Goal: Register for event/course

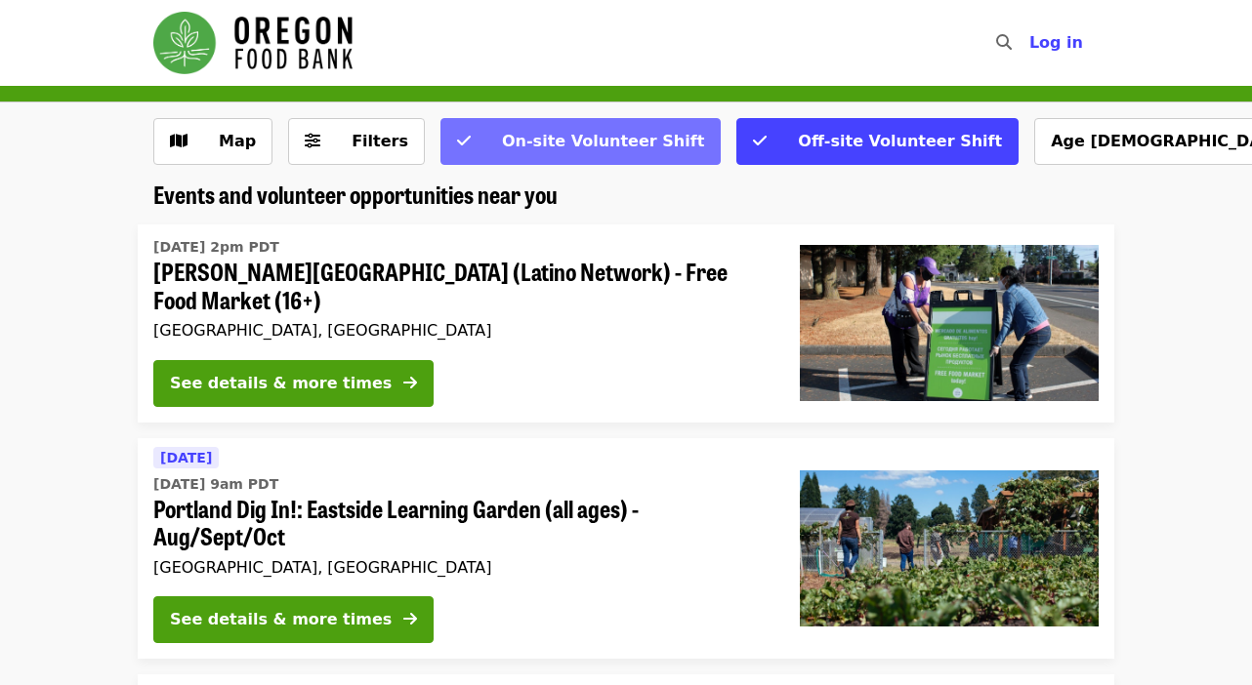
click at [614, 146] on span "On-site Volunteer Shift" at bounding box center [603, 141] width 202 height 19
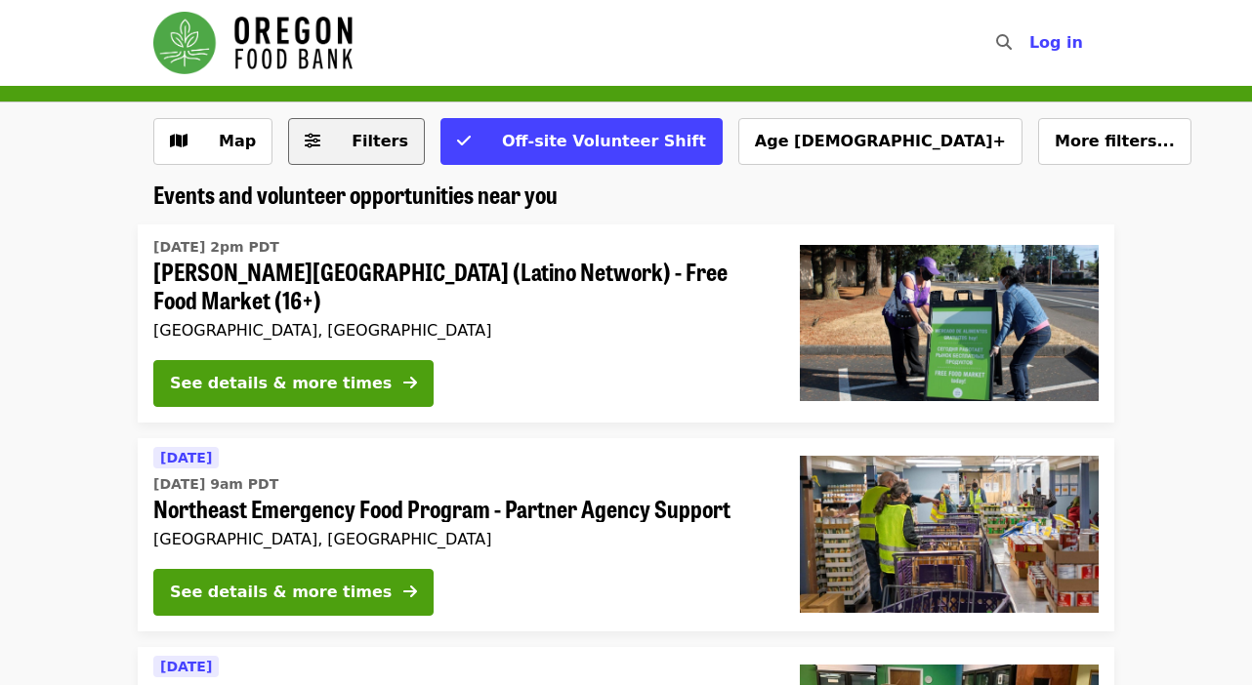
click at [367, 144] on span "Filters" at bounding box center [379, 141] width 57 height 19
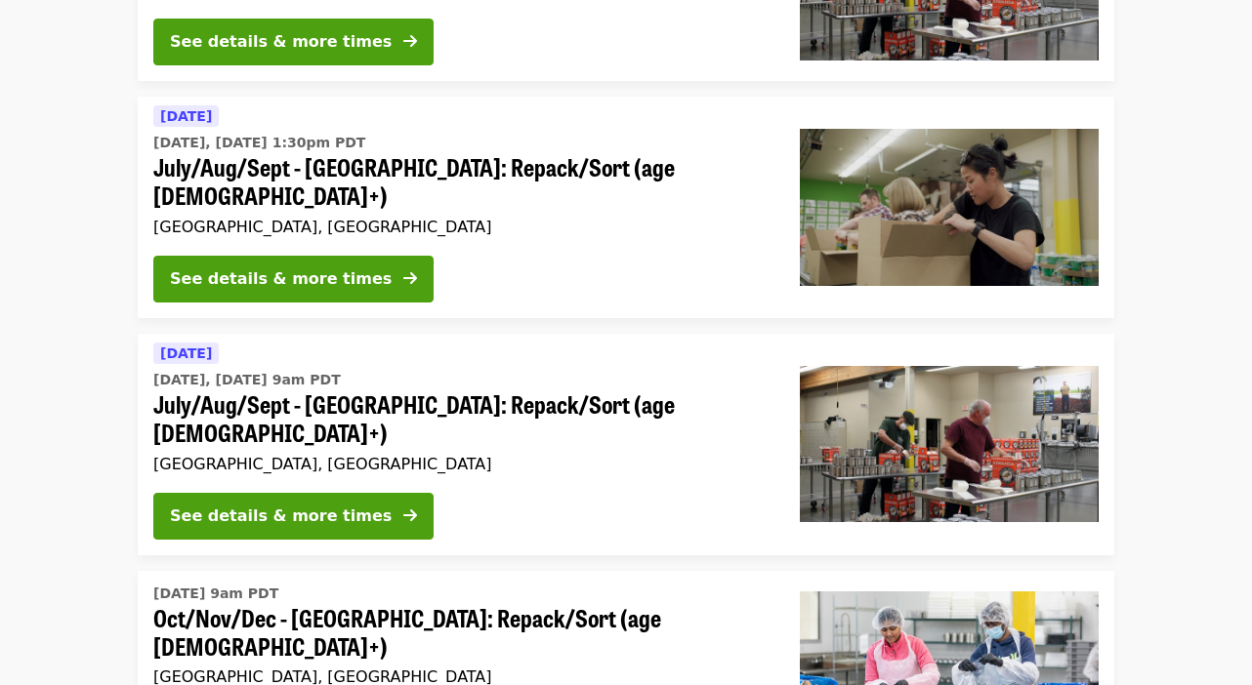
scroll to position [800, 0]
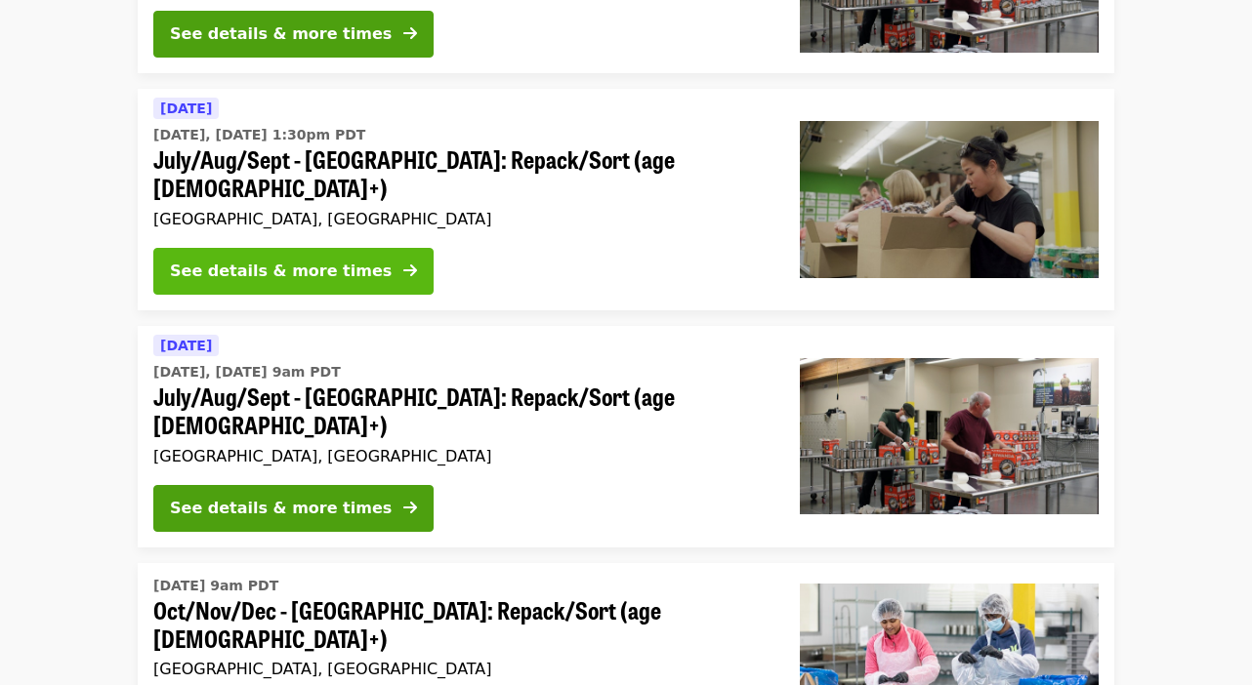
click at [242, 260] on div "See details & more times" at bounding box center [281, 271] width 222 height 23
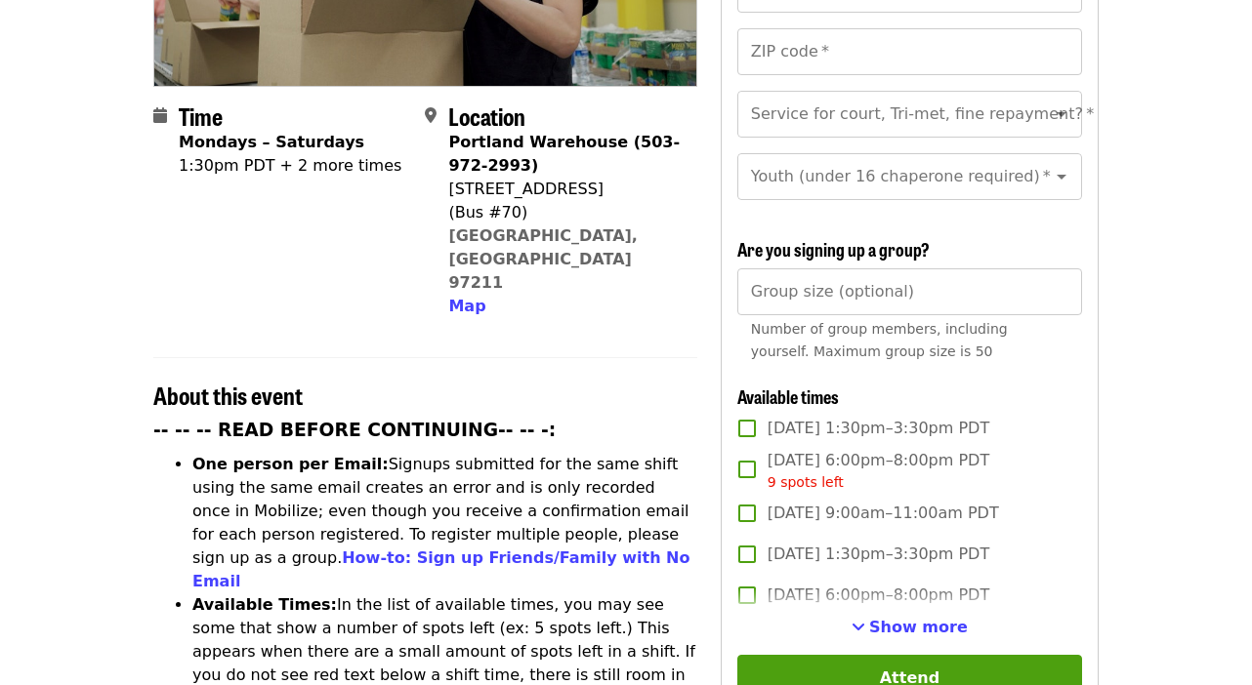
scroll to position [424, 0]
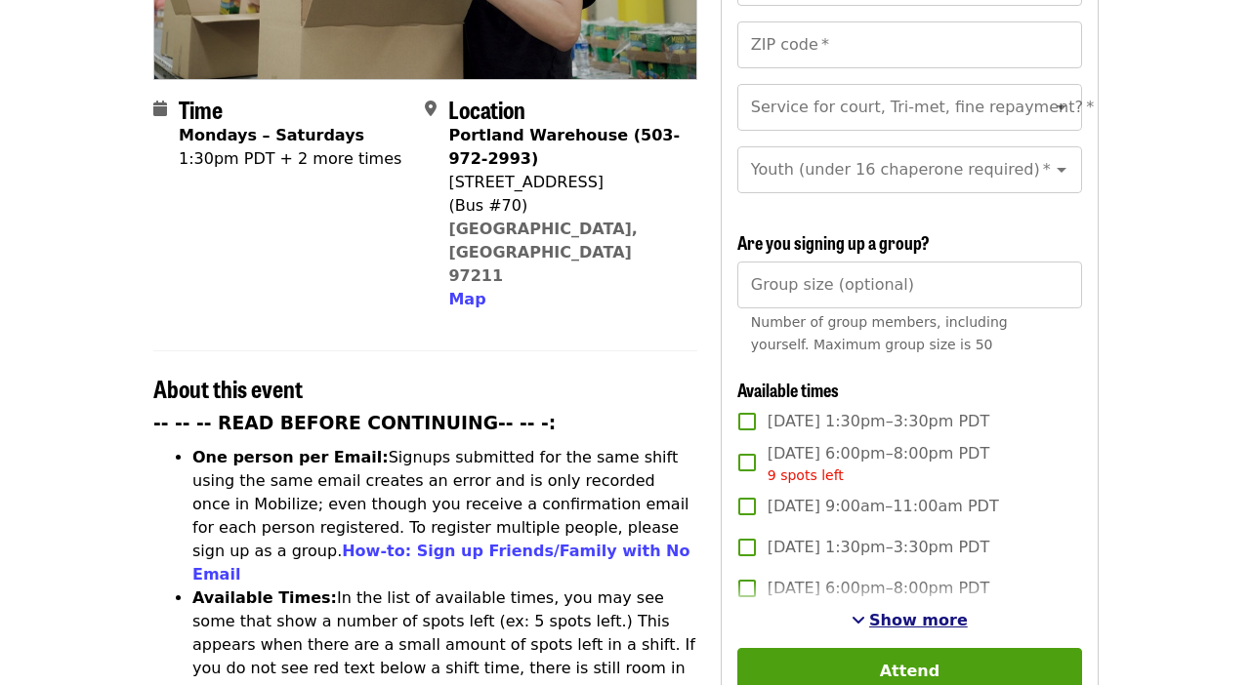
click at [888, 611] on span "Show more" at bounding box center [918, 620] width 99 height 19
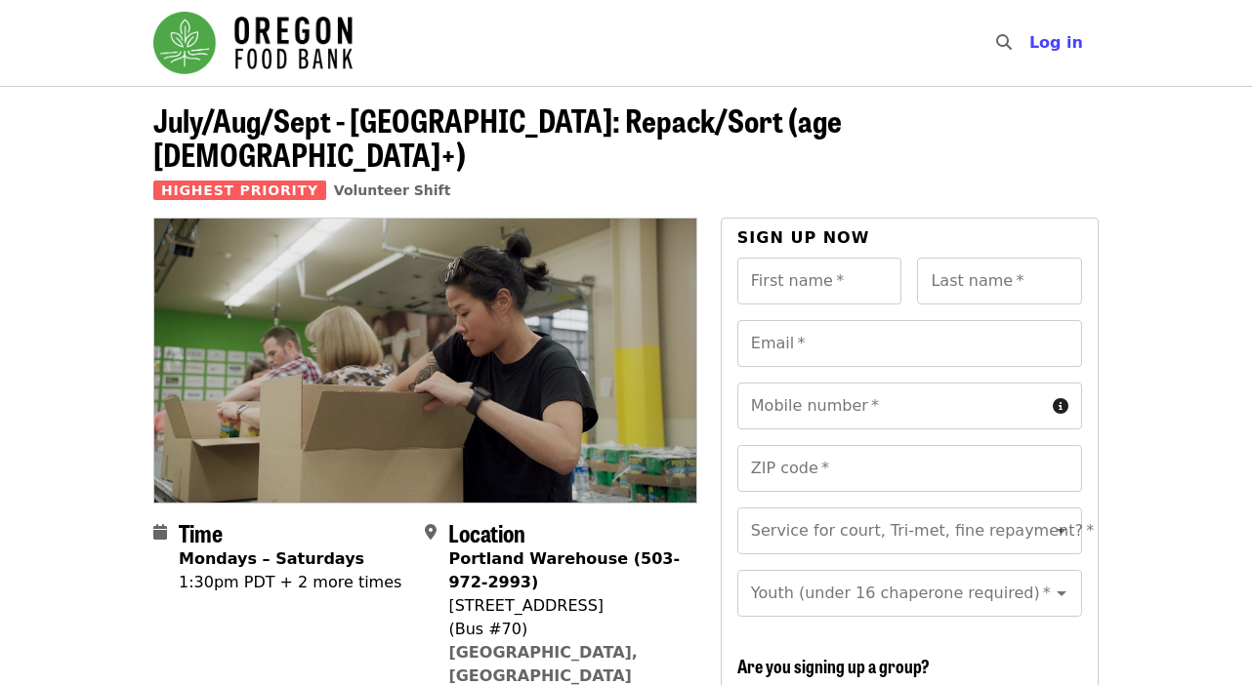
scroll to position [0, 0]
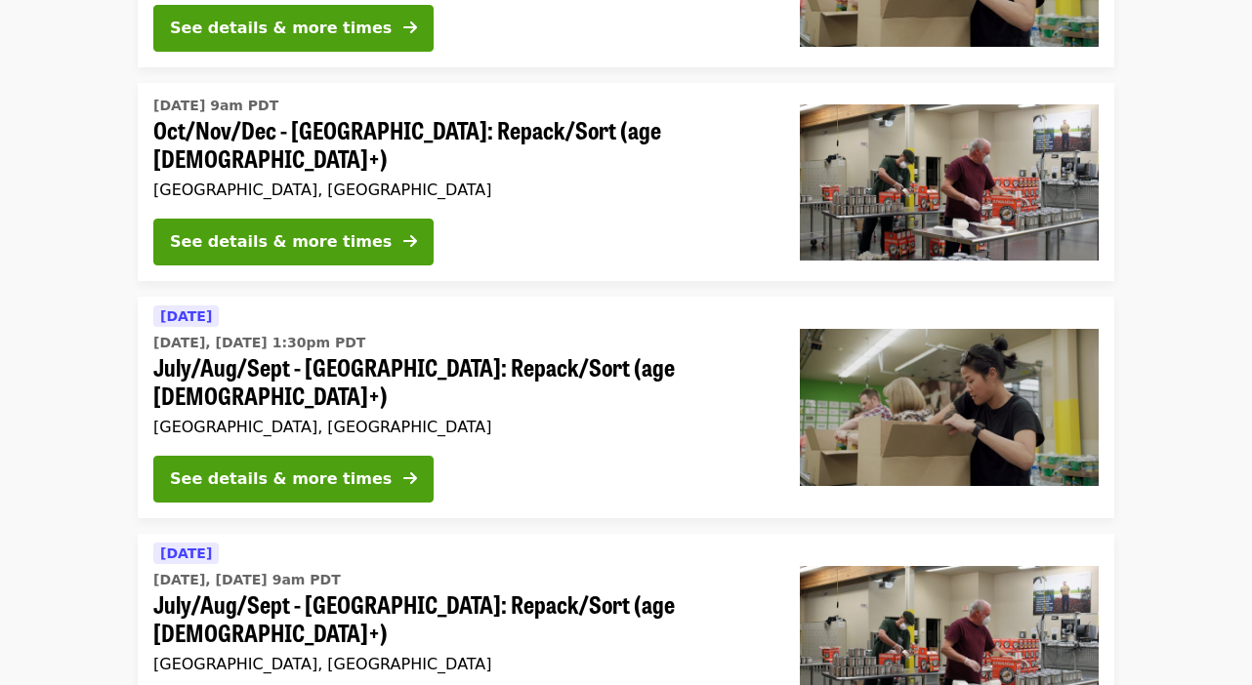
scroll to position [596, 0]
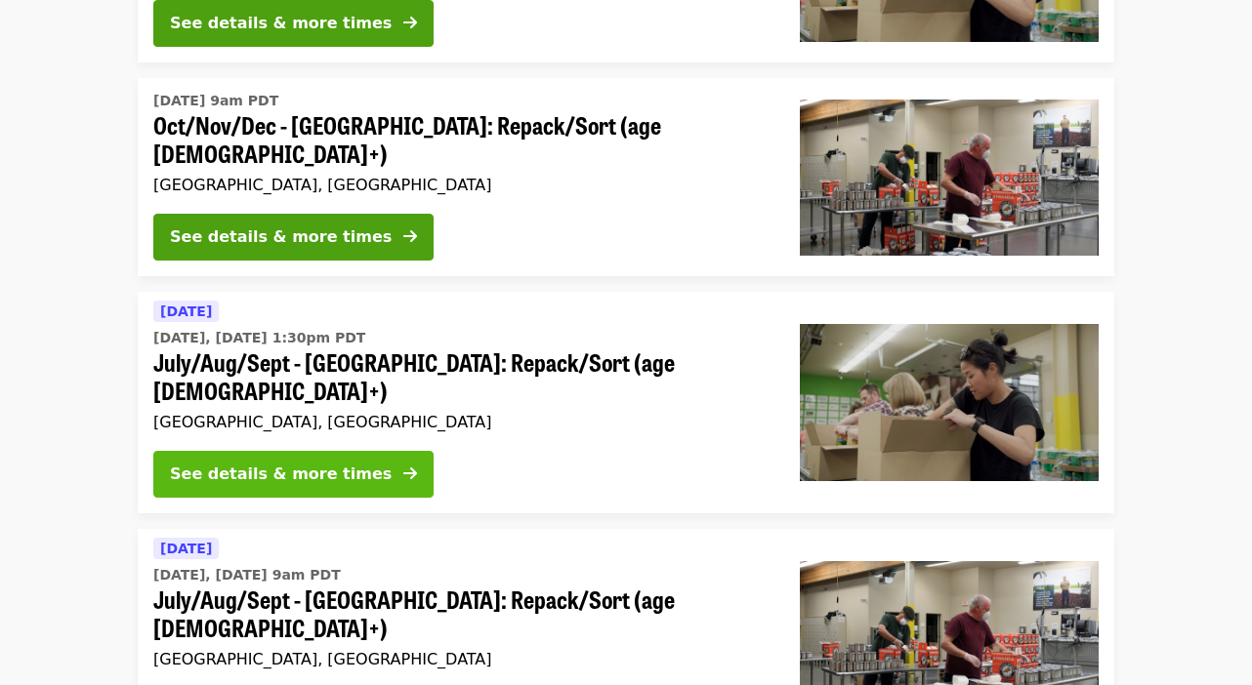
click at [242, 463] on div "See details & more times" at bounding box center [281, 474] width 222 height 23
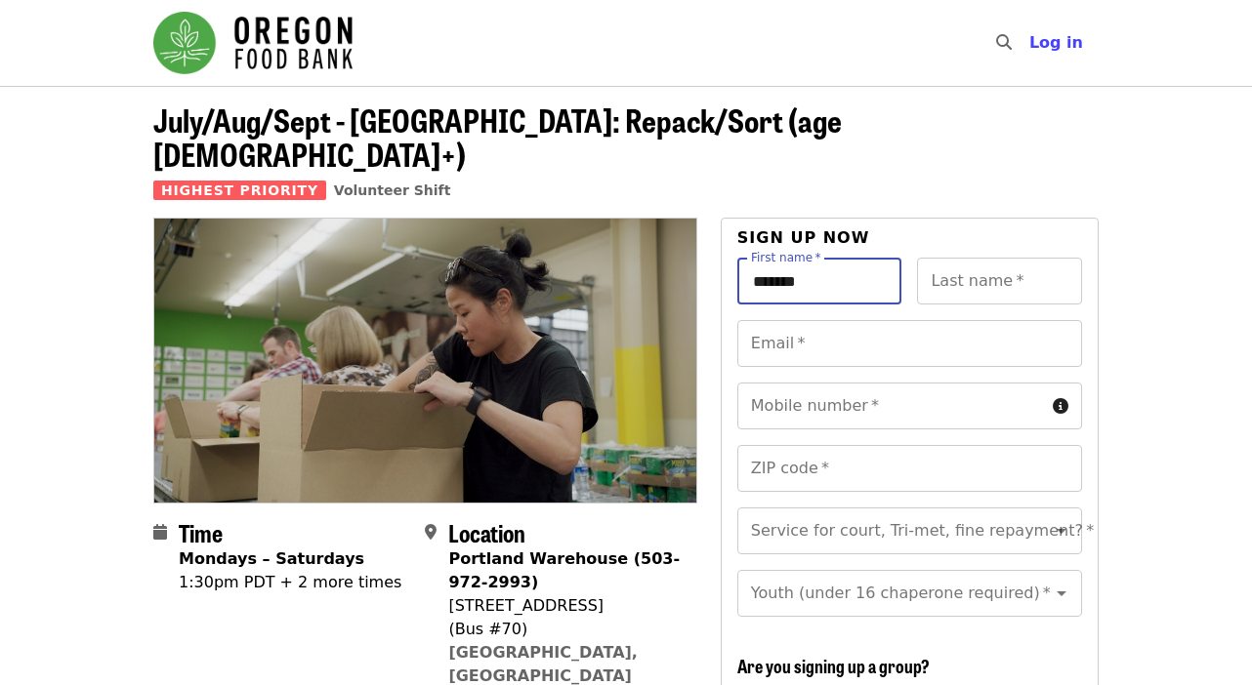
type input "*******"
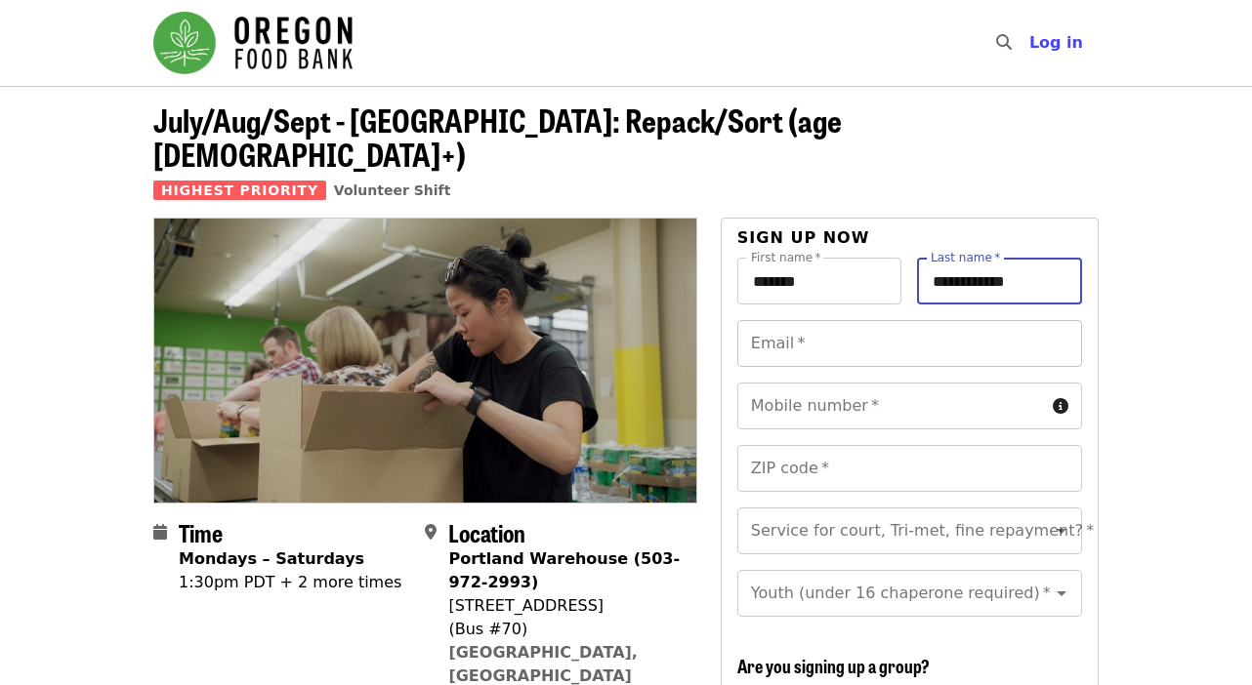
type input "**********"
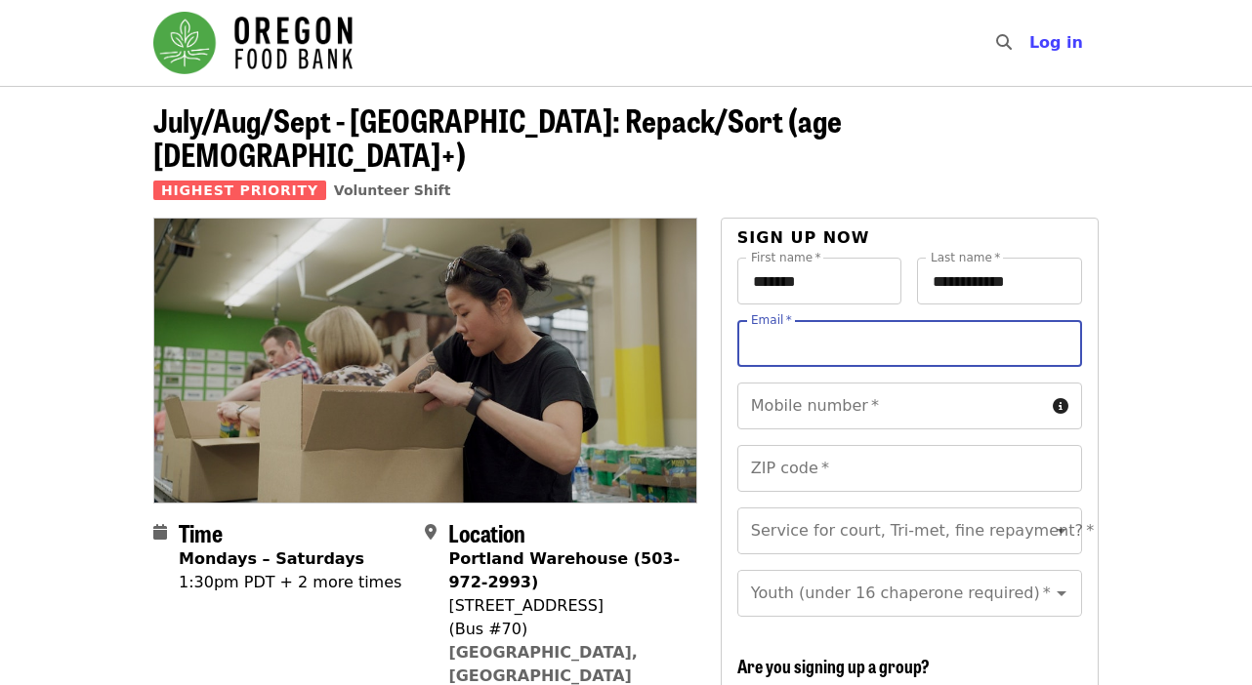
click at [755, 320] on input "Email   *" at bounding box center [909, 343] width 345 height 47
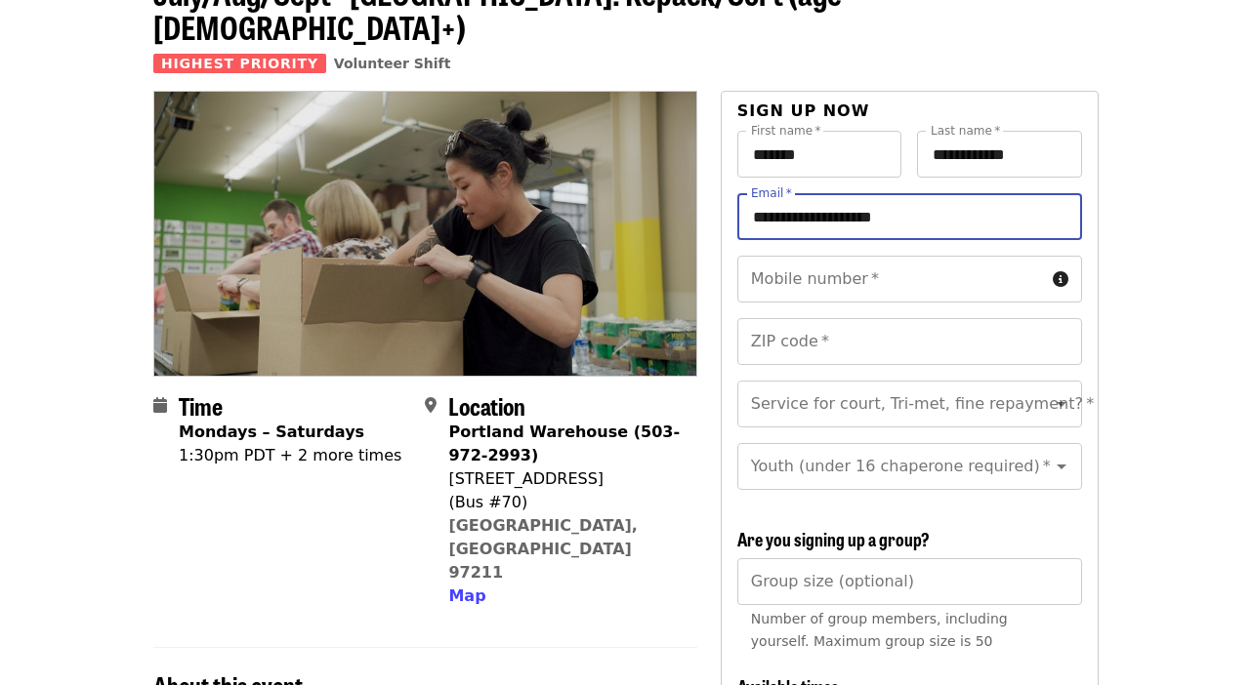
scroll to position [130, 0]
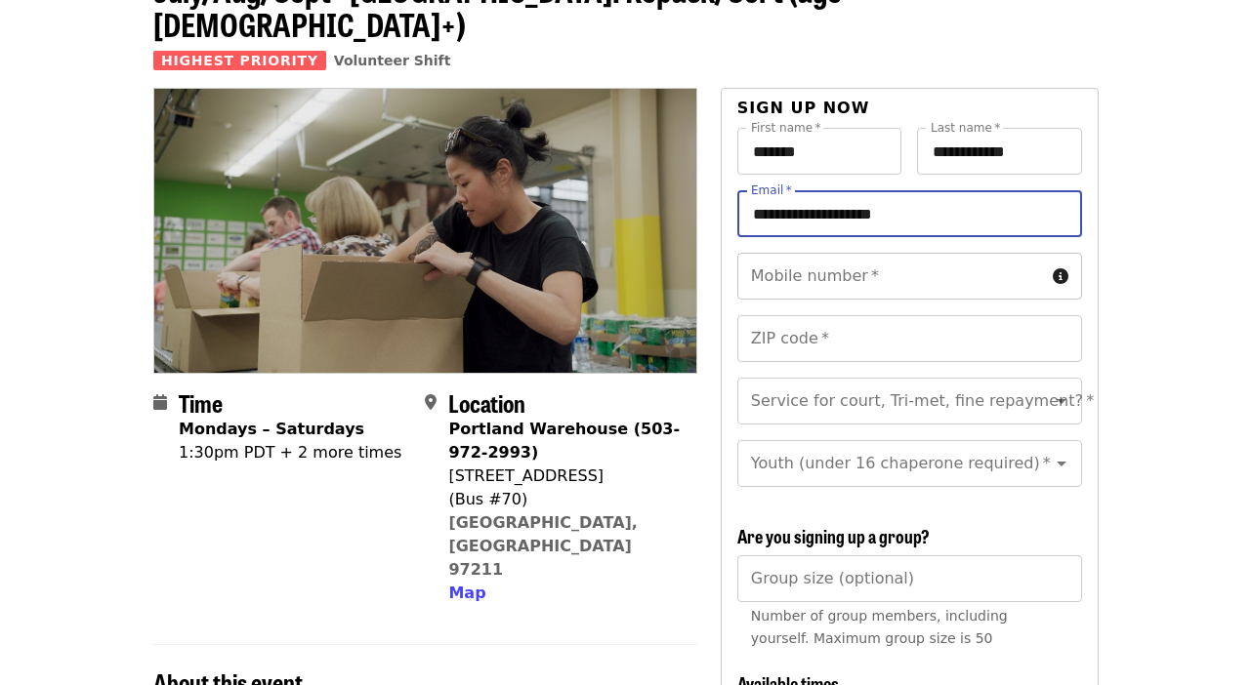
type input "**********"
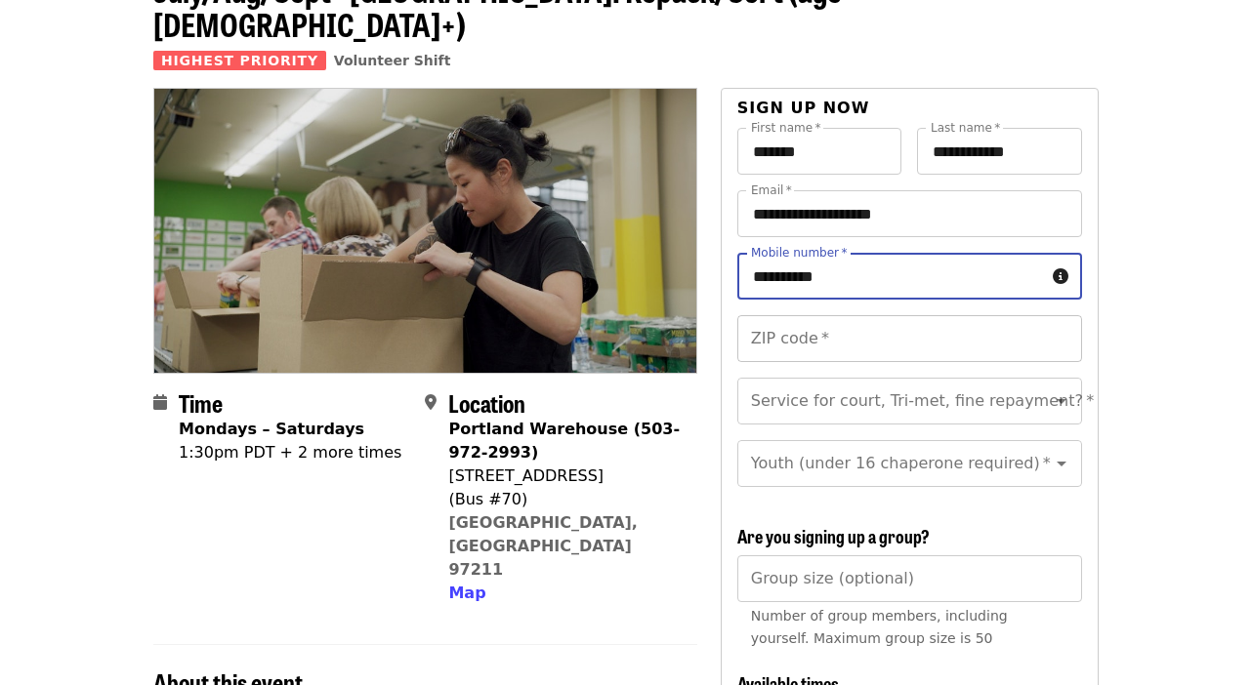
type input "**********"
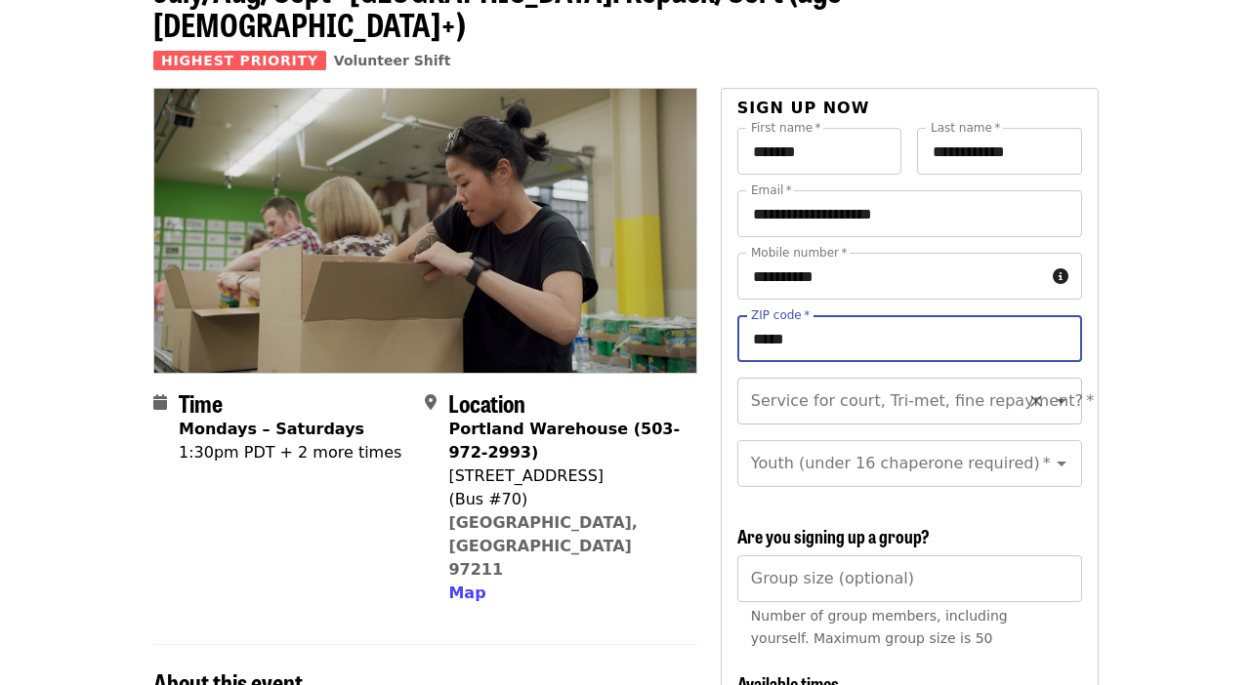
click at [1060, 390] on icon "Open" at bounding box center [1060, 401] width 23 height 23
type input "*****"
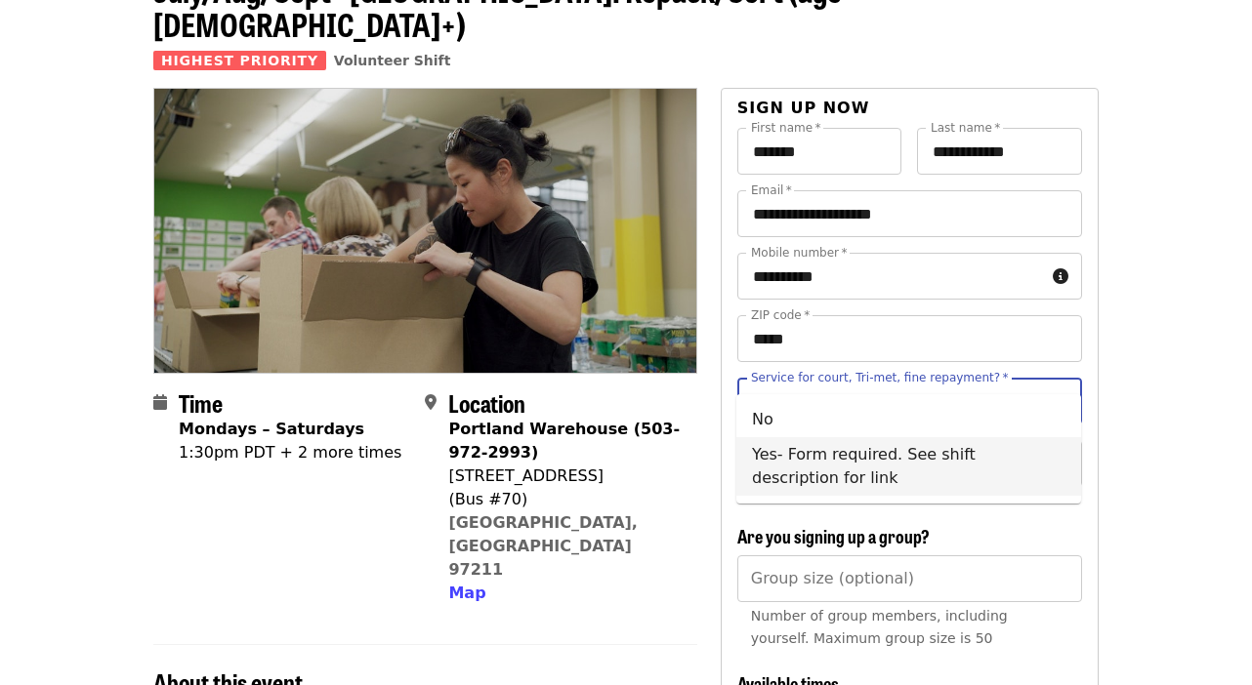
click at [765, 460] on li "Yes- Form required. See shift description for link" at bounding box center [908, 466] width 345 height 59
type input "**********"
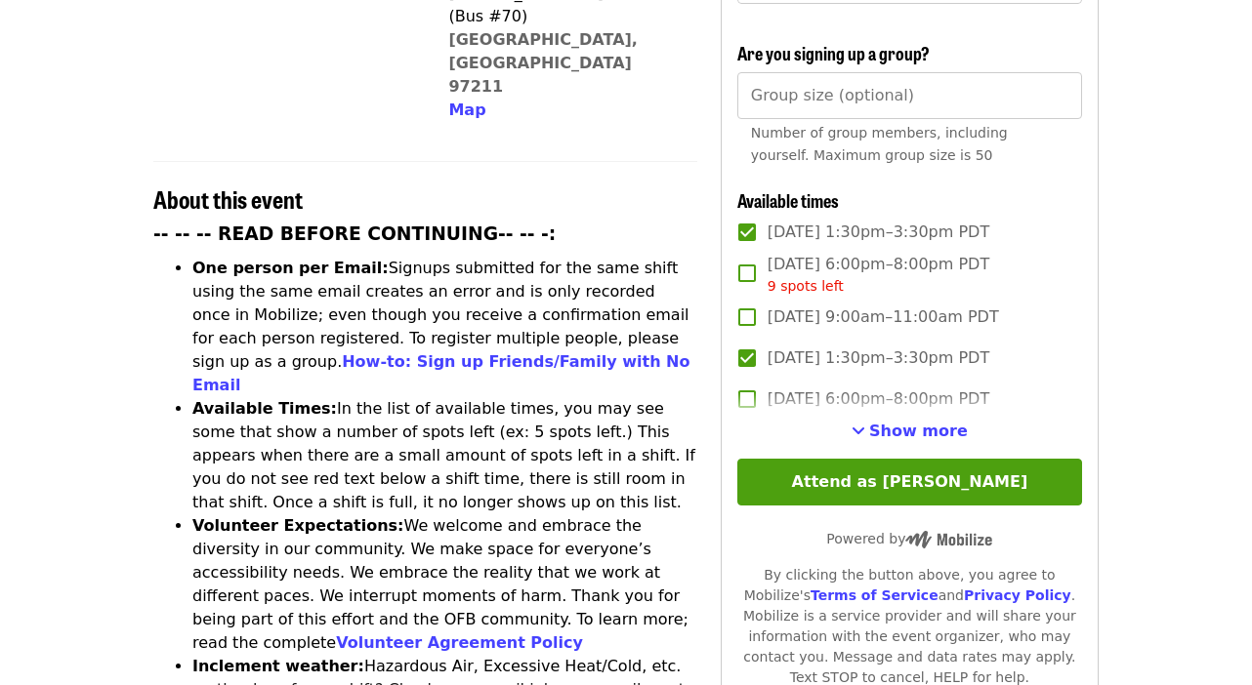
scroll to position [614, 0]
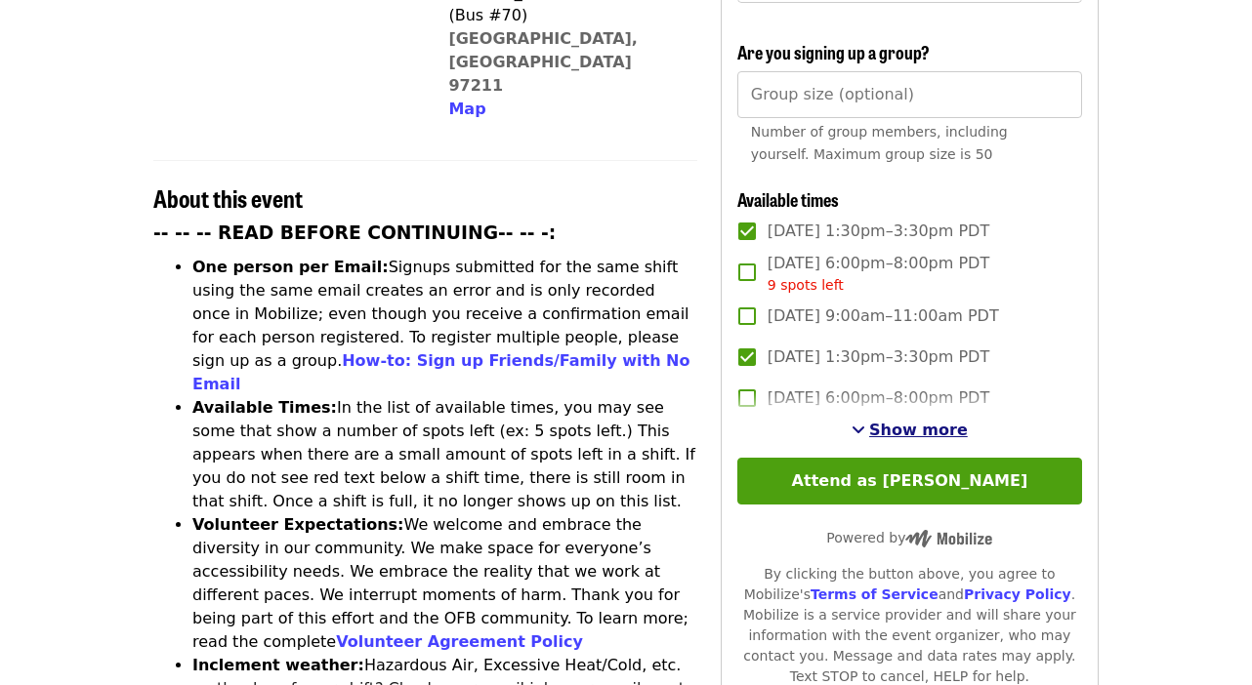
click at [889, 421] on span "Show more" at bounding box center [918, 430] width 99 height 19
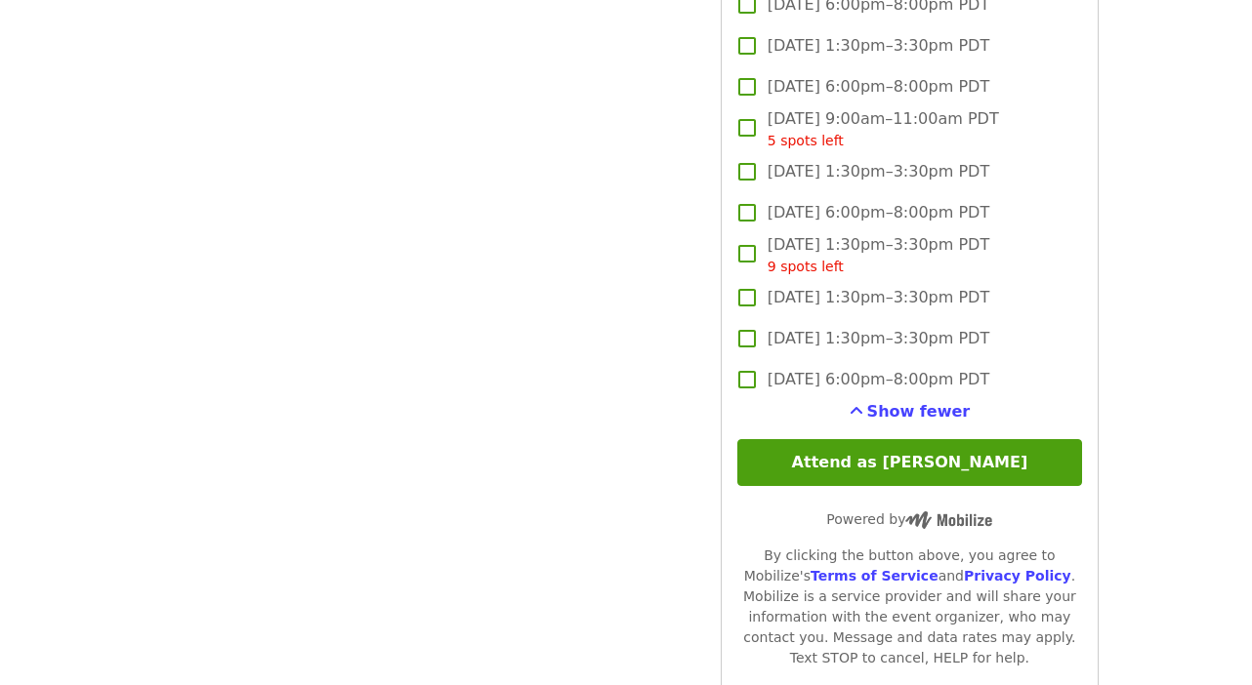
scroll to position [2642, 0]
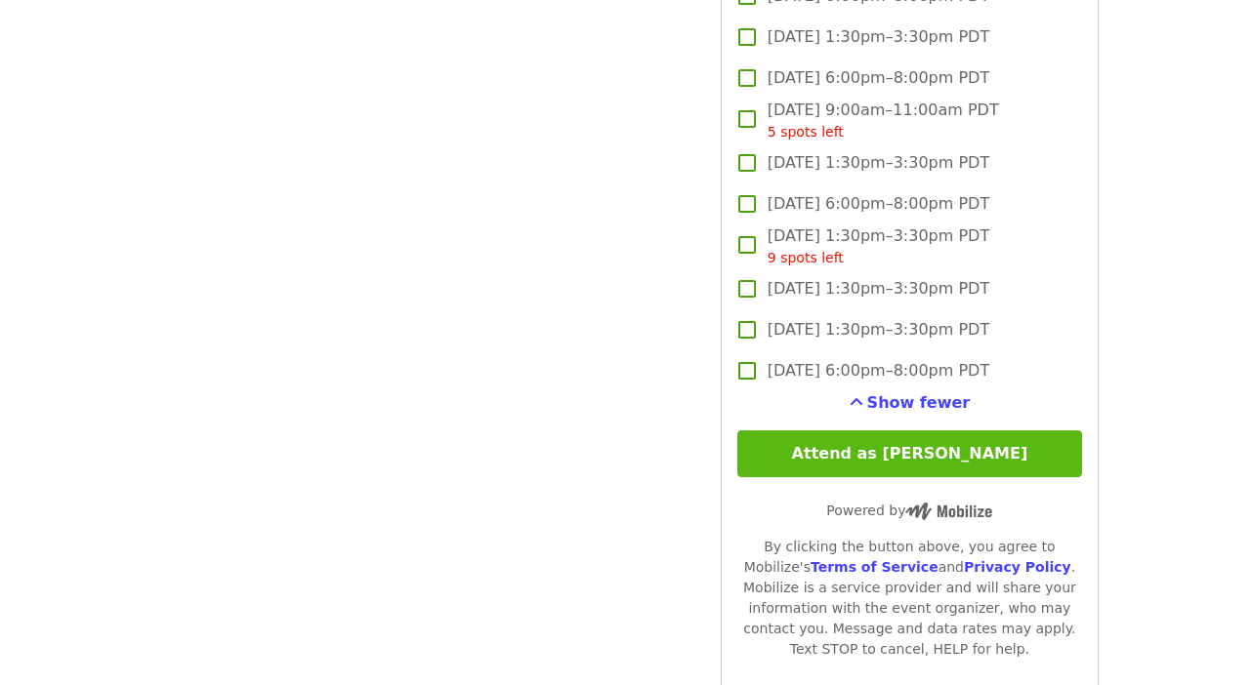
click at [865, 431] on button "Attend as [PERSON_NAME]" at bounding box center [909, 454] width 345 height 47
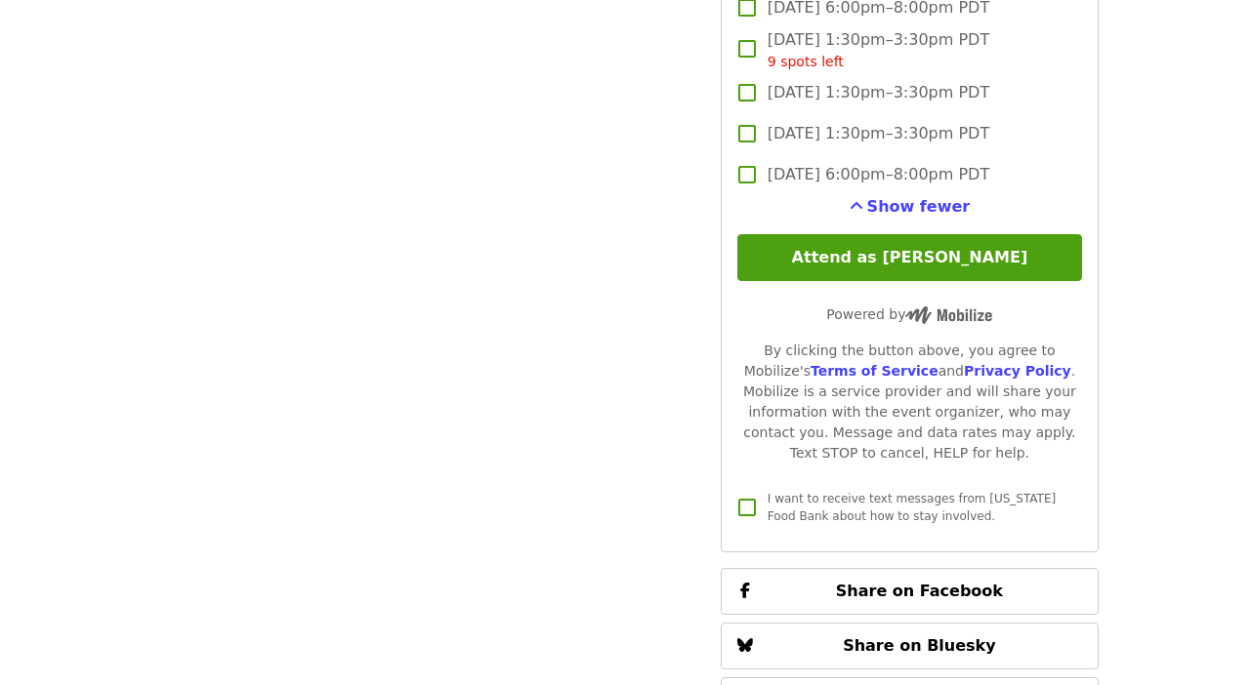
scroll to position [2839, 0]
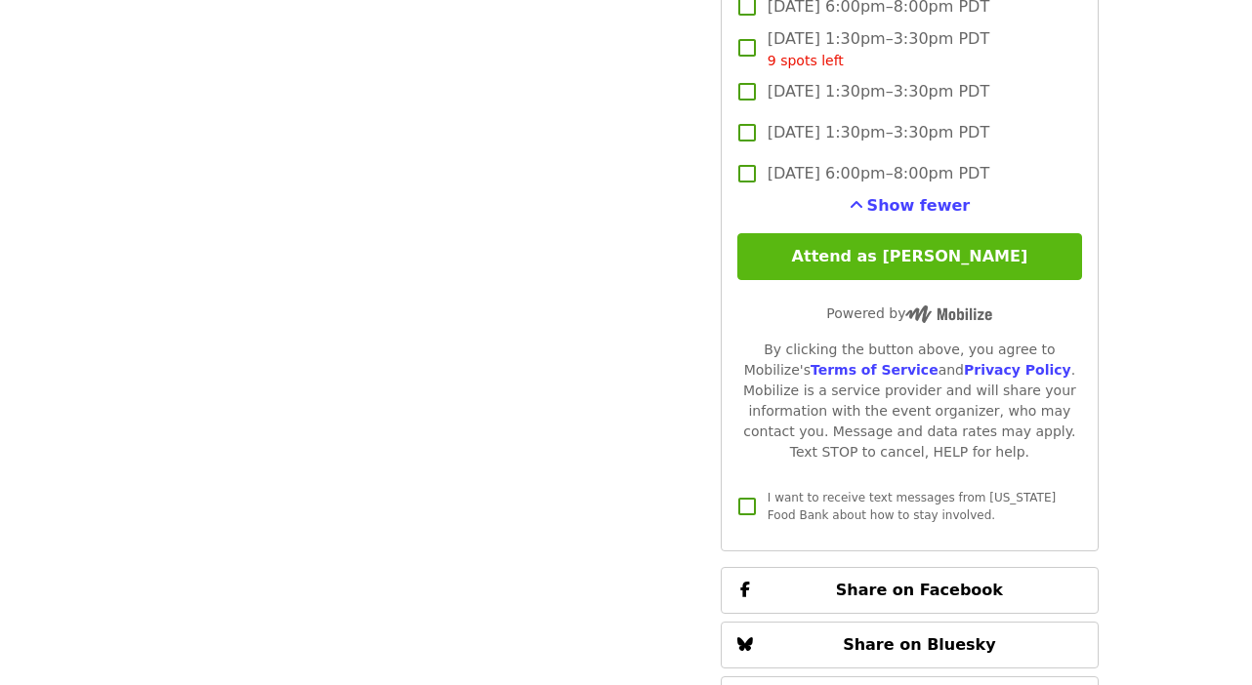
click at [874, 233] on button "Attend as [PERSON_NAME]" at bounding box center [909, 256] width 345 height 47
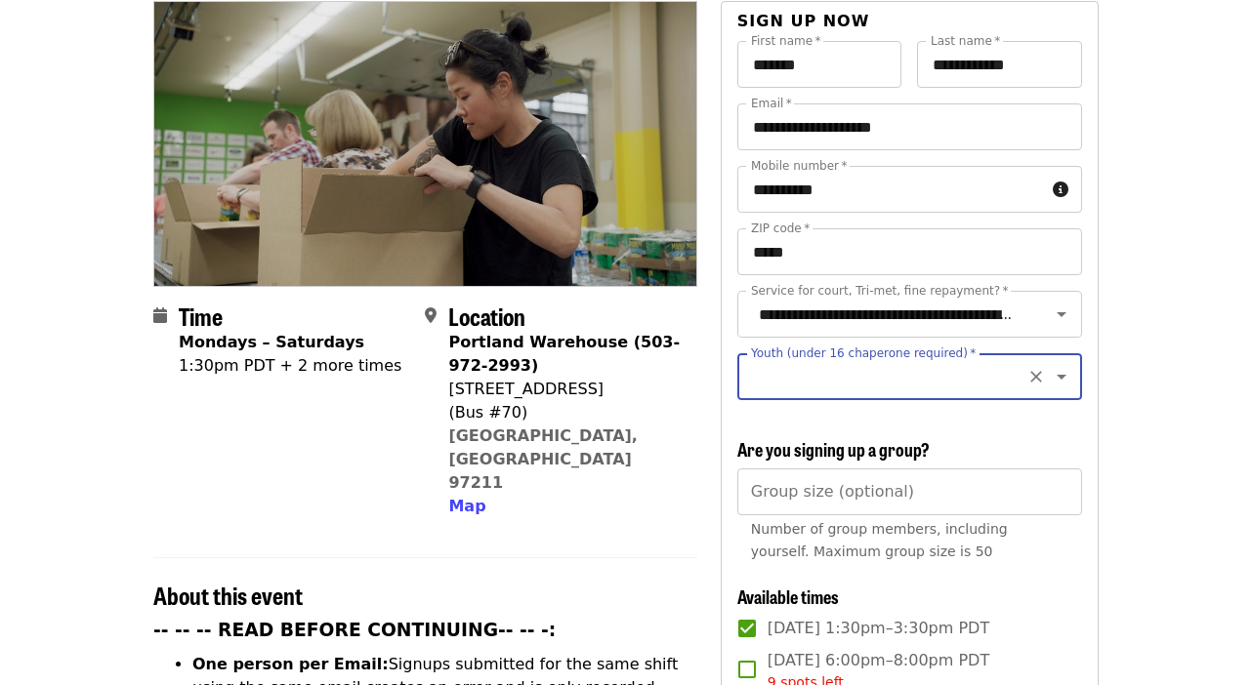
click at [1060, 375] on icon "Open" at bounding box center [1061, 377] width 10 height 5
click at [808, 394] on li "16 and older" at bounding box center [908, 395] width 345 height 35
type input "**********"
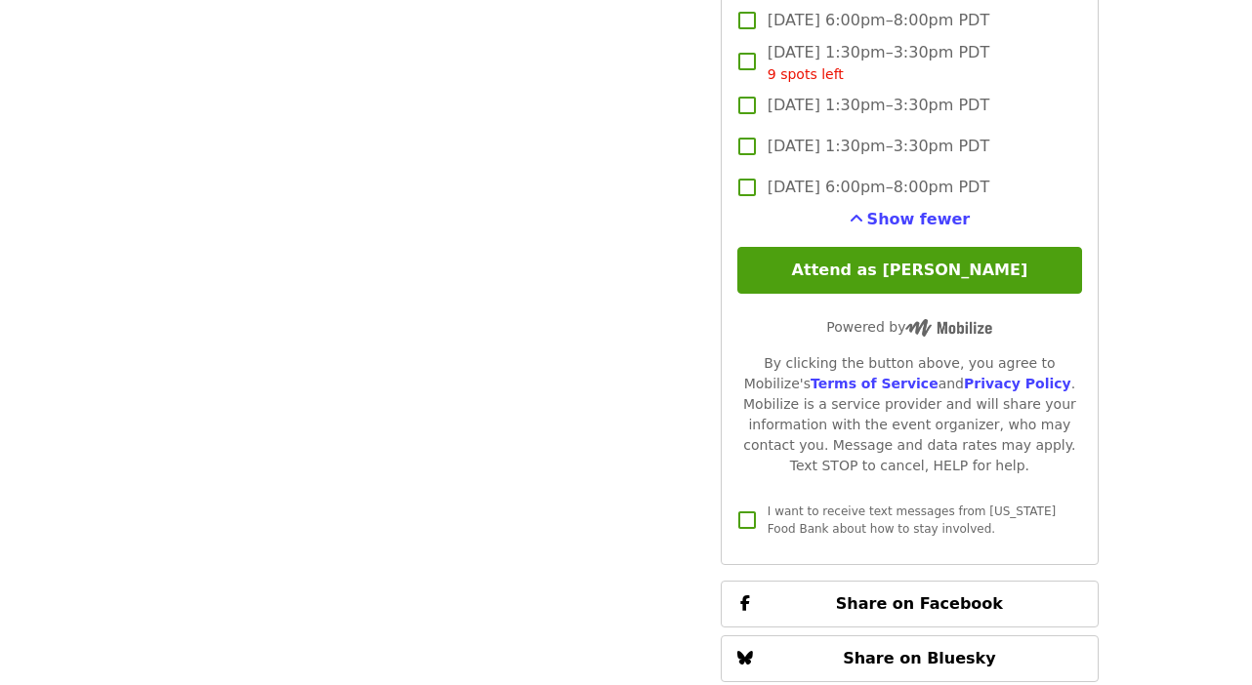
scroll to position [2826, 0]
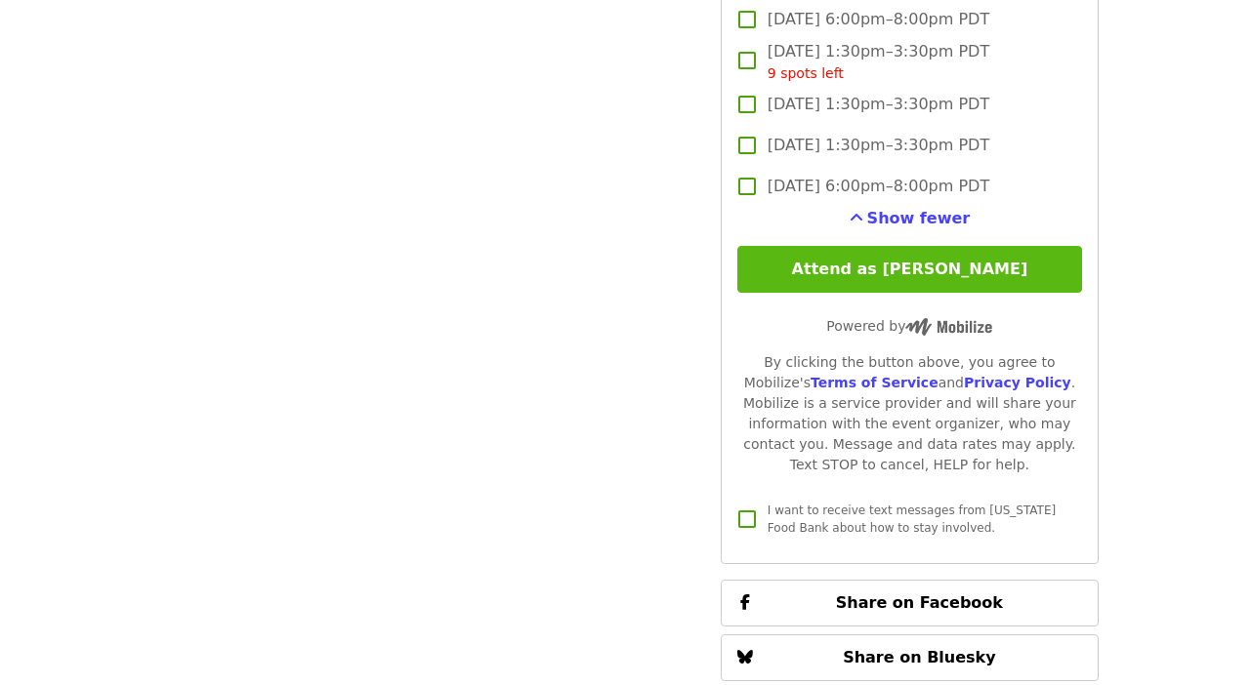
click at [874, 246] on button "Attend as [PERSON_NAME]" at bounding box center [909, 269] width 345 height 47
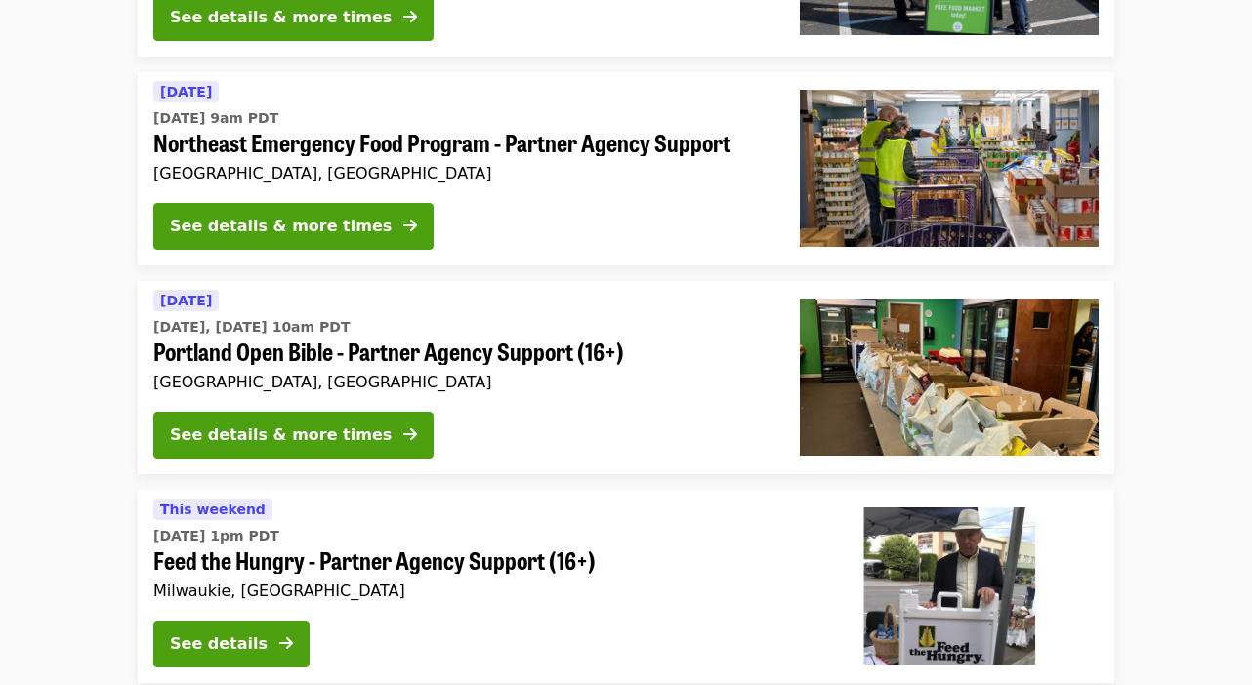
scroll to position [367, 0]
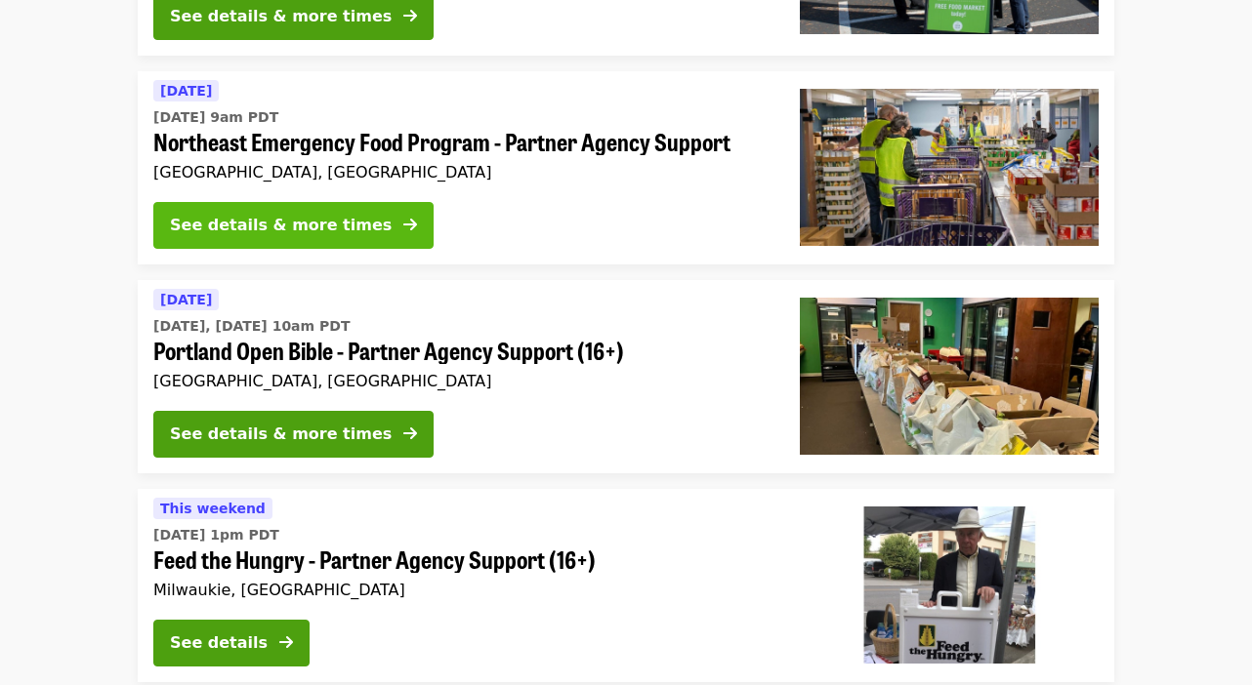
click at [257, 221] on div "See details & more times" at bounding box center [281, 225] width 222 height 23
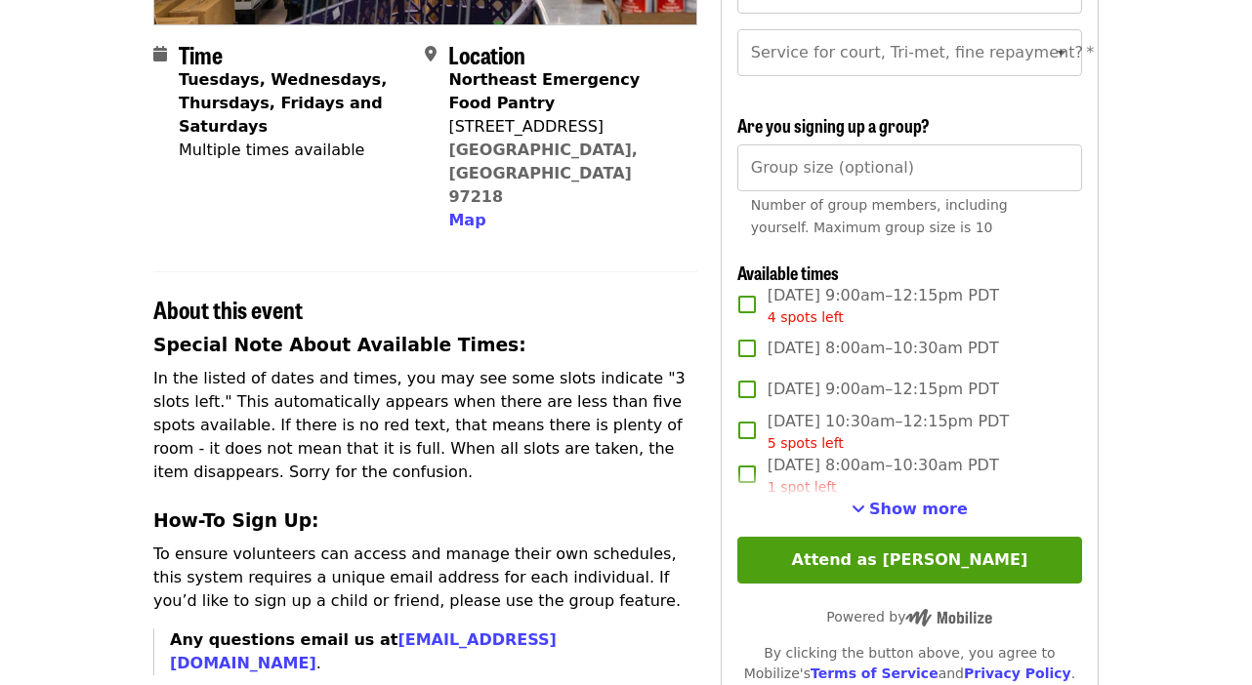
scroll to position [448, 0]
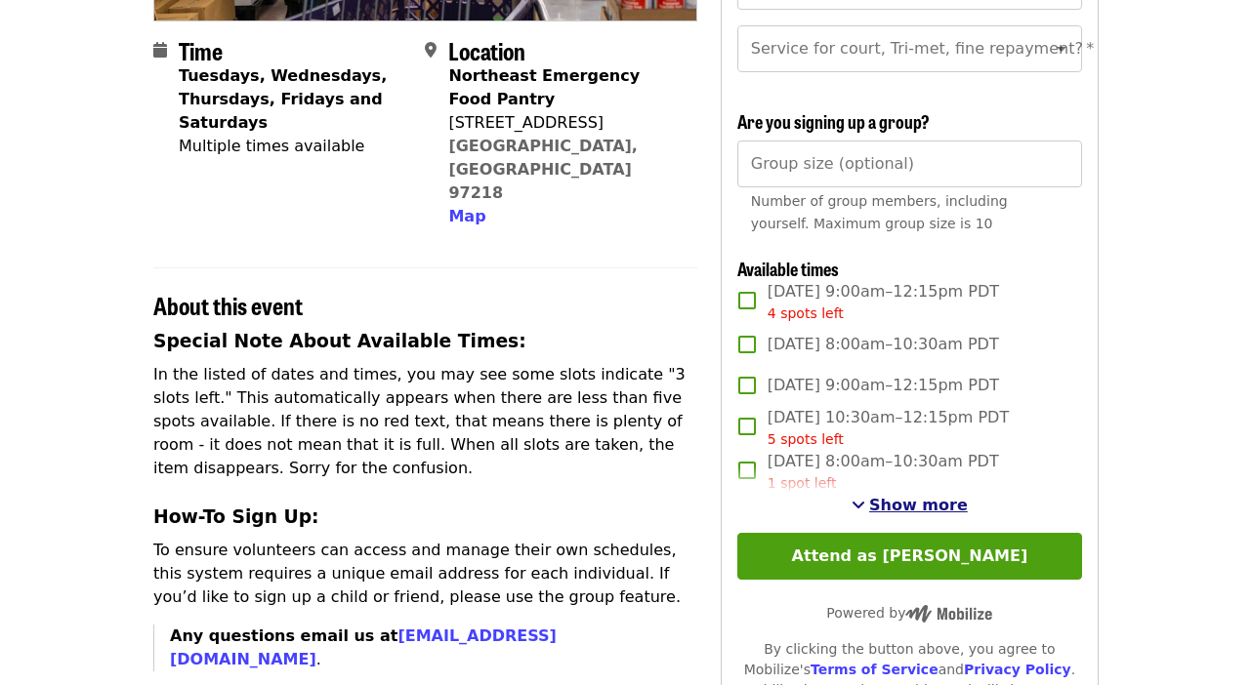
click at [891, 504] on span "Show more" at bounding box center [918, 505] width 99 height 19
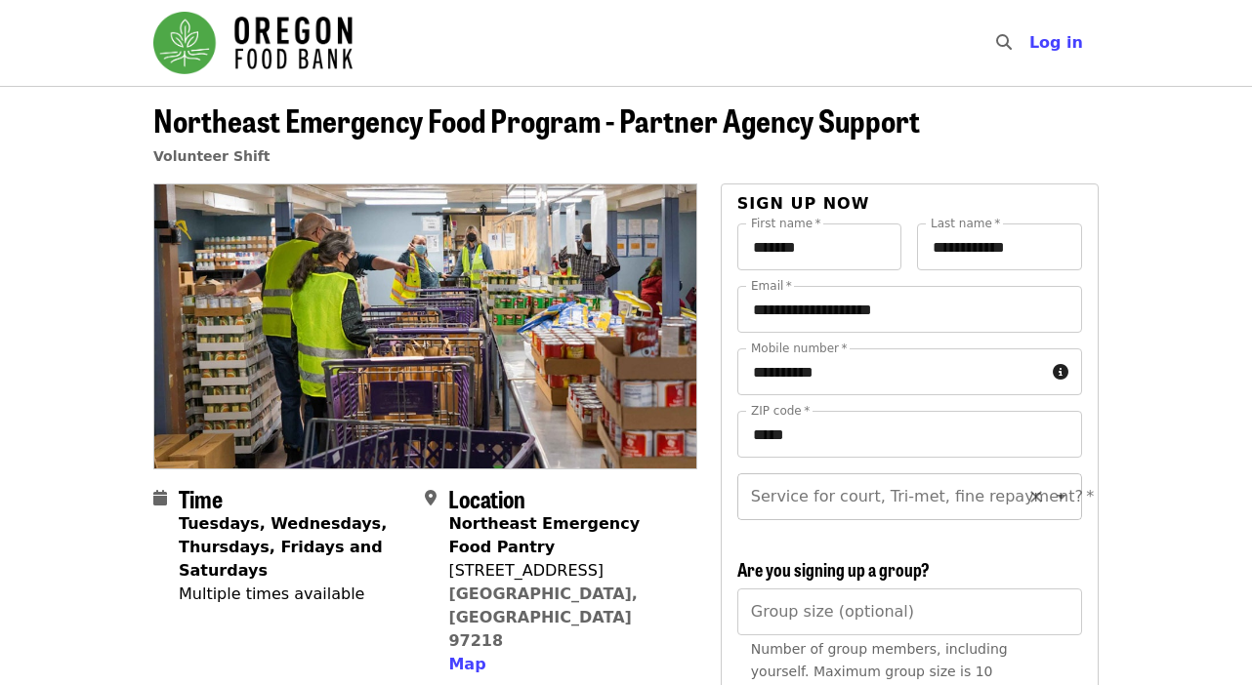
scroll to position [0, 0]
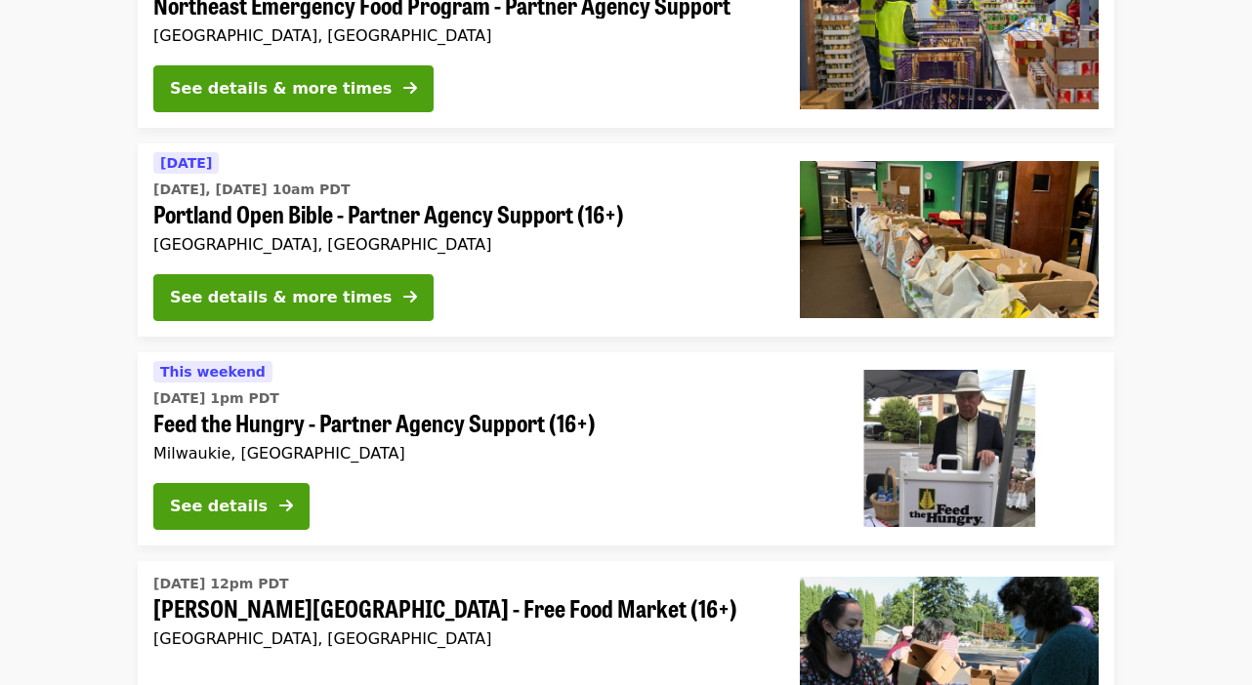
scroll to position [515, 0]
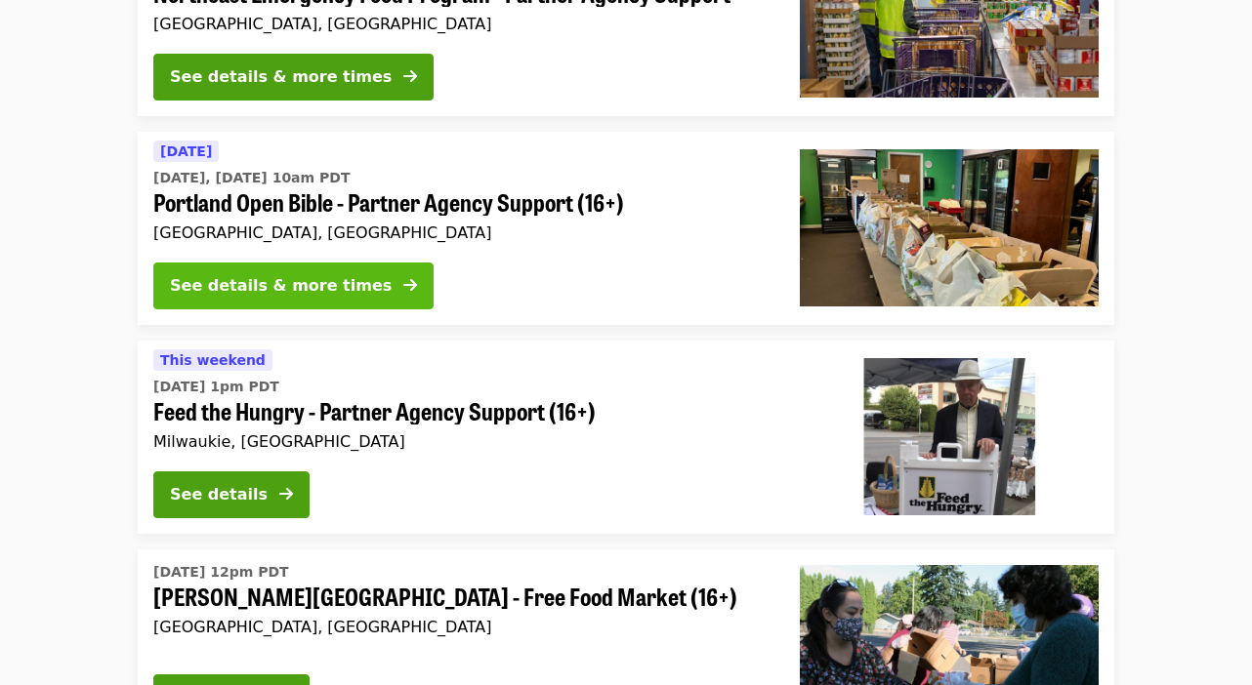
click at [210, 283] on div "See details & more times" at bounding box center [281, 285] width 222 height 23
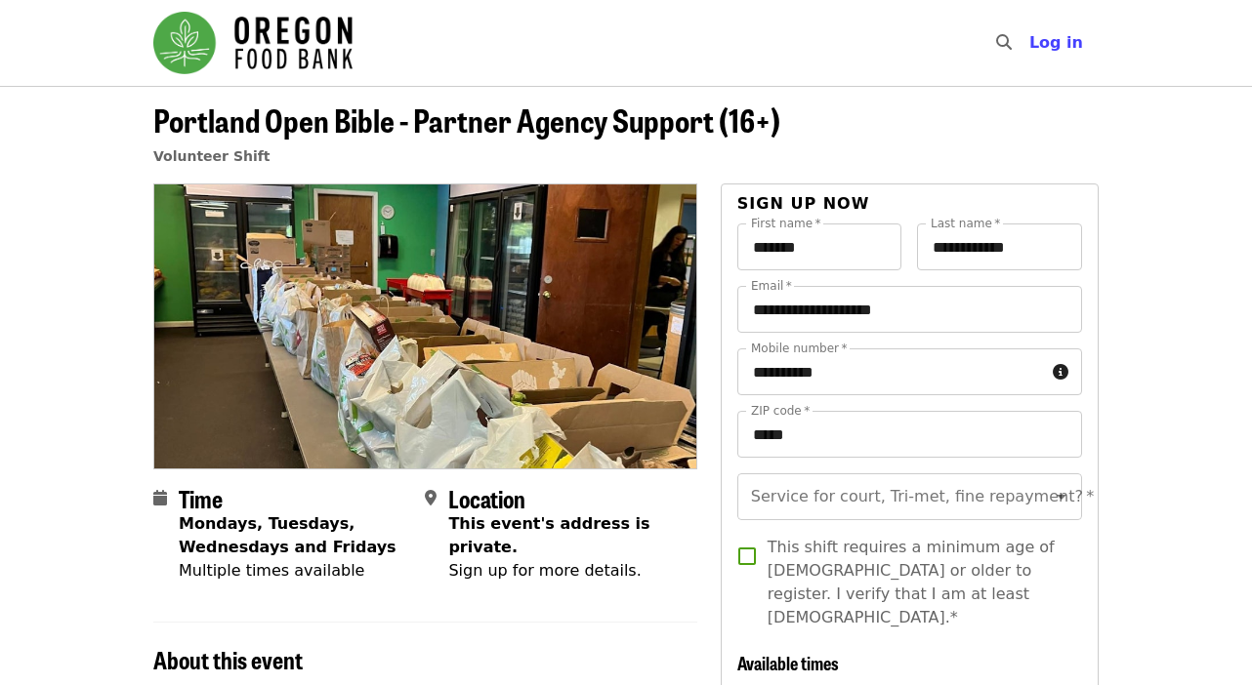
scroll to position [515, 0]
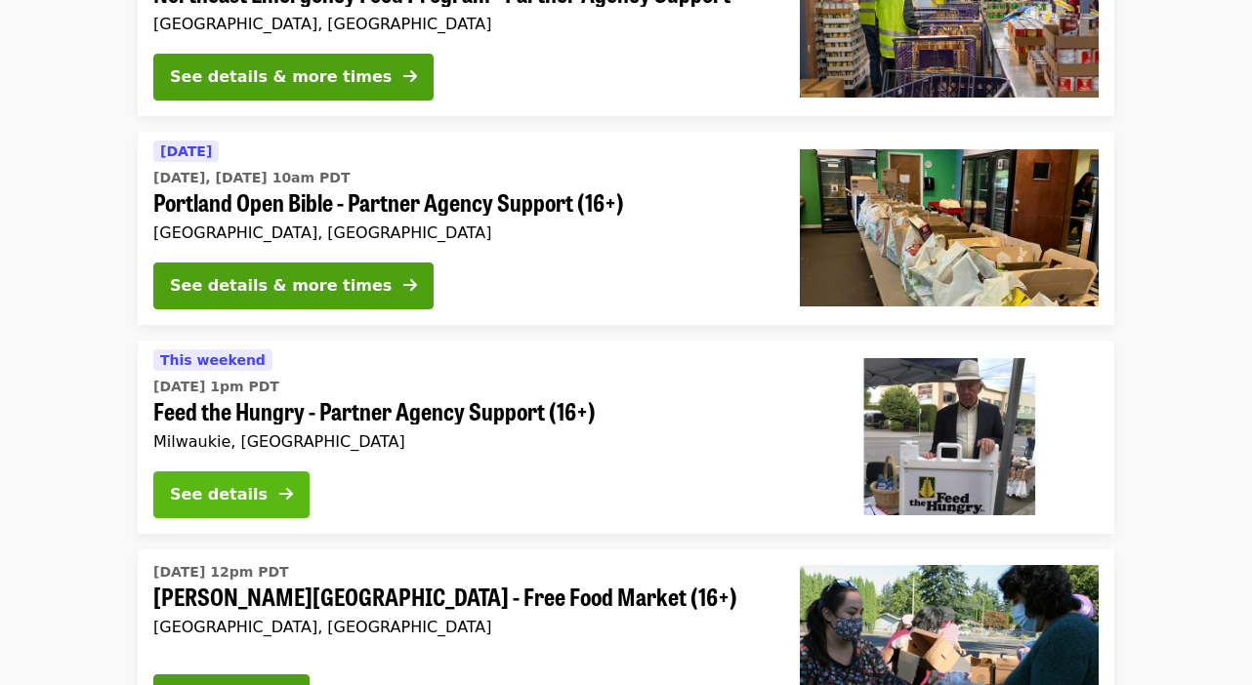
click at [207, 492] on div "See details" at bounding box center [219, 494] width 98 height 23
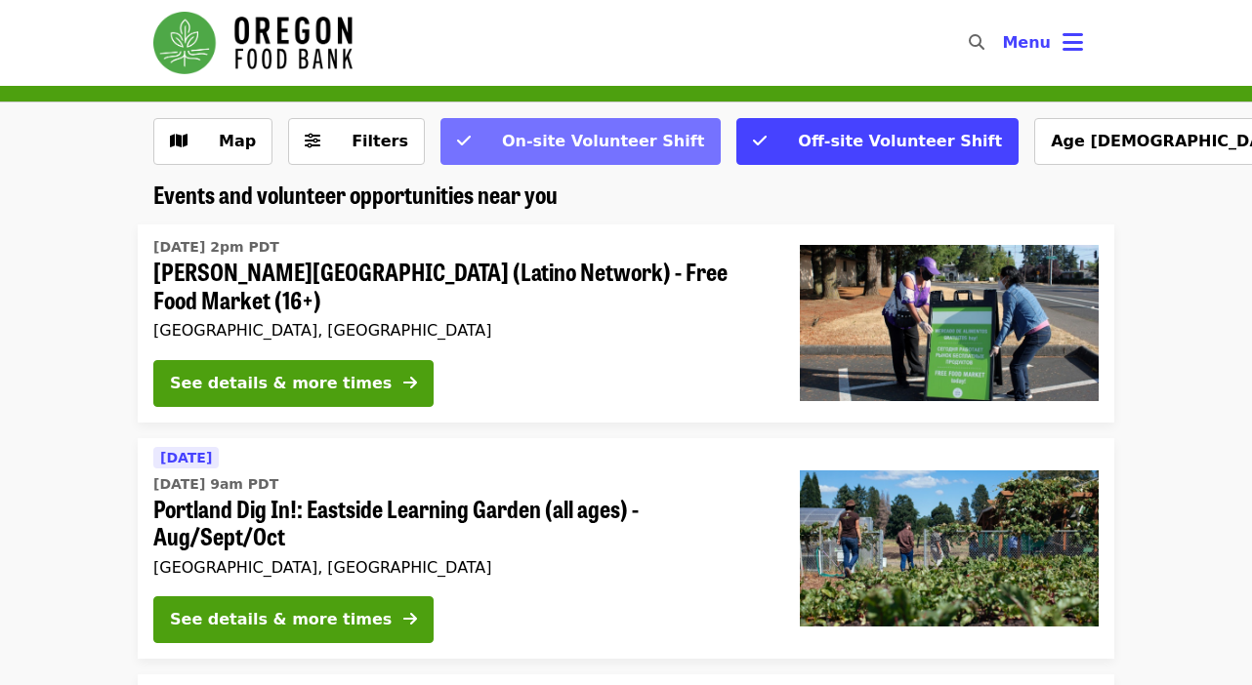
click at [547, 134] on span "On-site Volunteer Shift" at bounding box center [603, 141] width 202 height 19
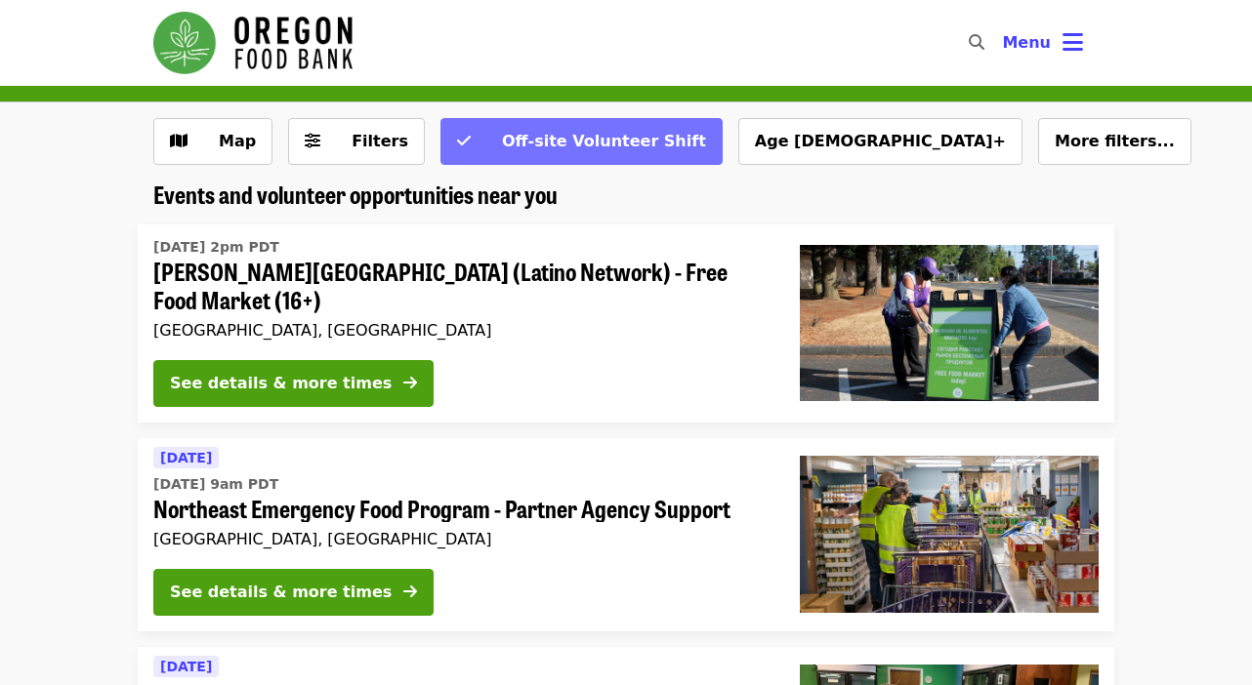
click at [573, 147] on span "Off-site Volunteer Shift" at bounding box center [604, 141] width 204 height 19
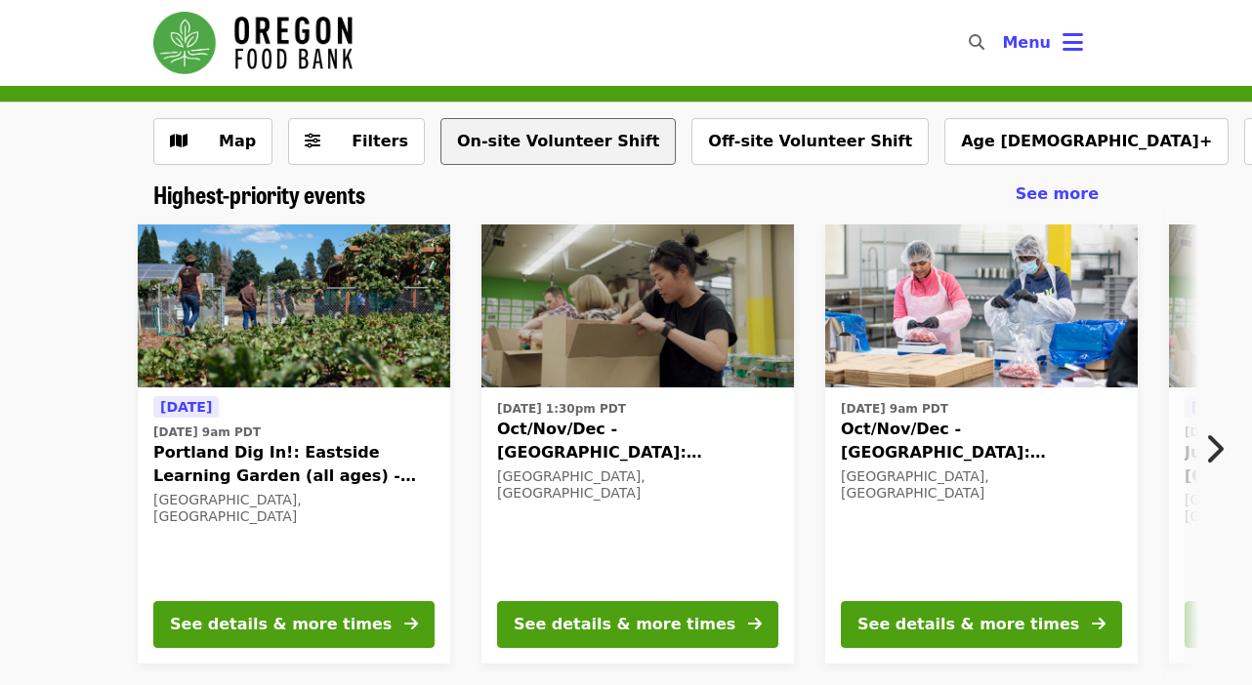
click at [526, 141] on button "On-site Volunteer Shift" at bounding box center [557, 141] width 235 height 47
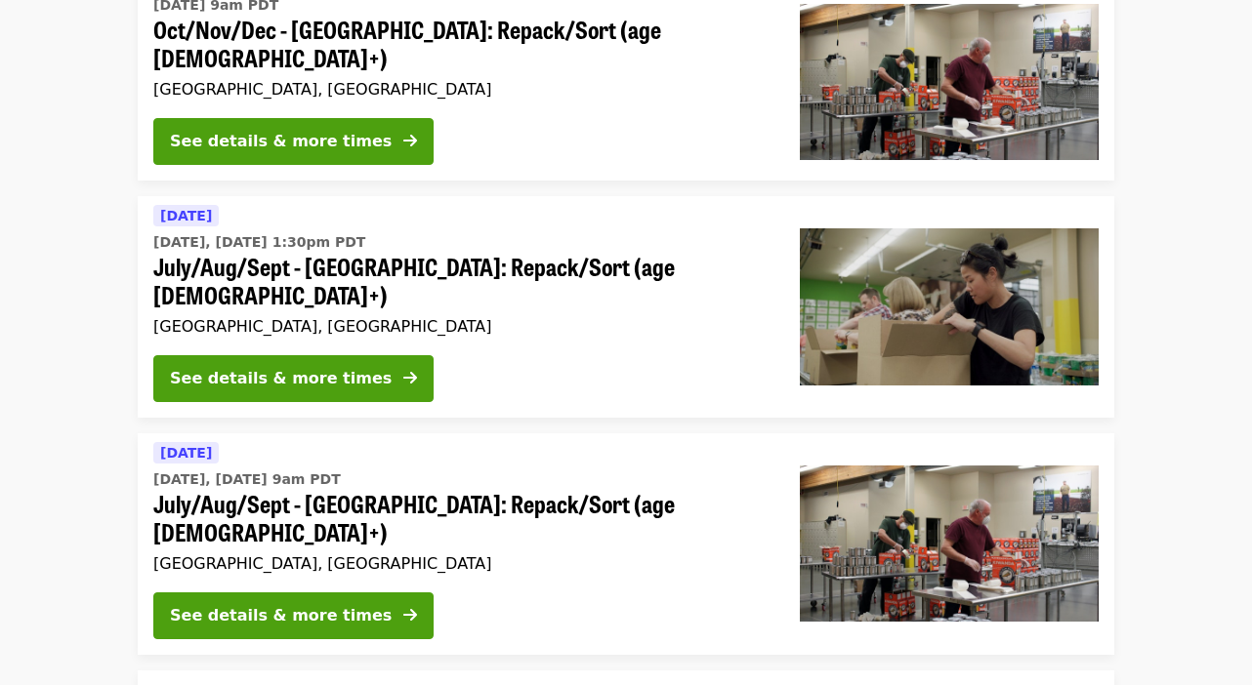
scroll to position [692, 0]
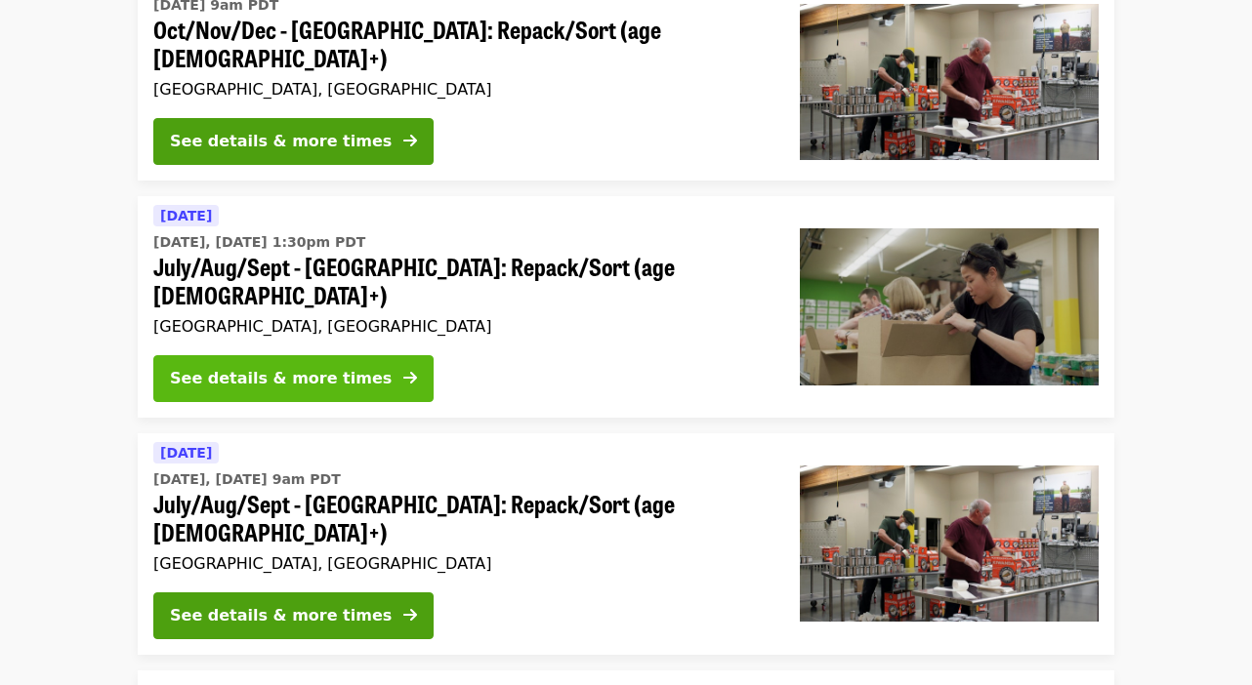
click at [242, 367] on div "See details & more times" at bounding box center [281, 378] width 222 height 23
